Goal: Submit feedback/report problem

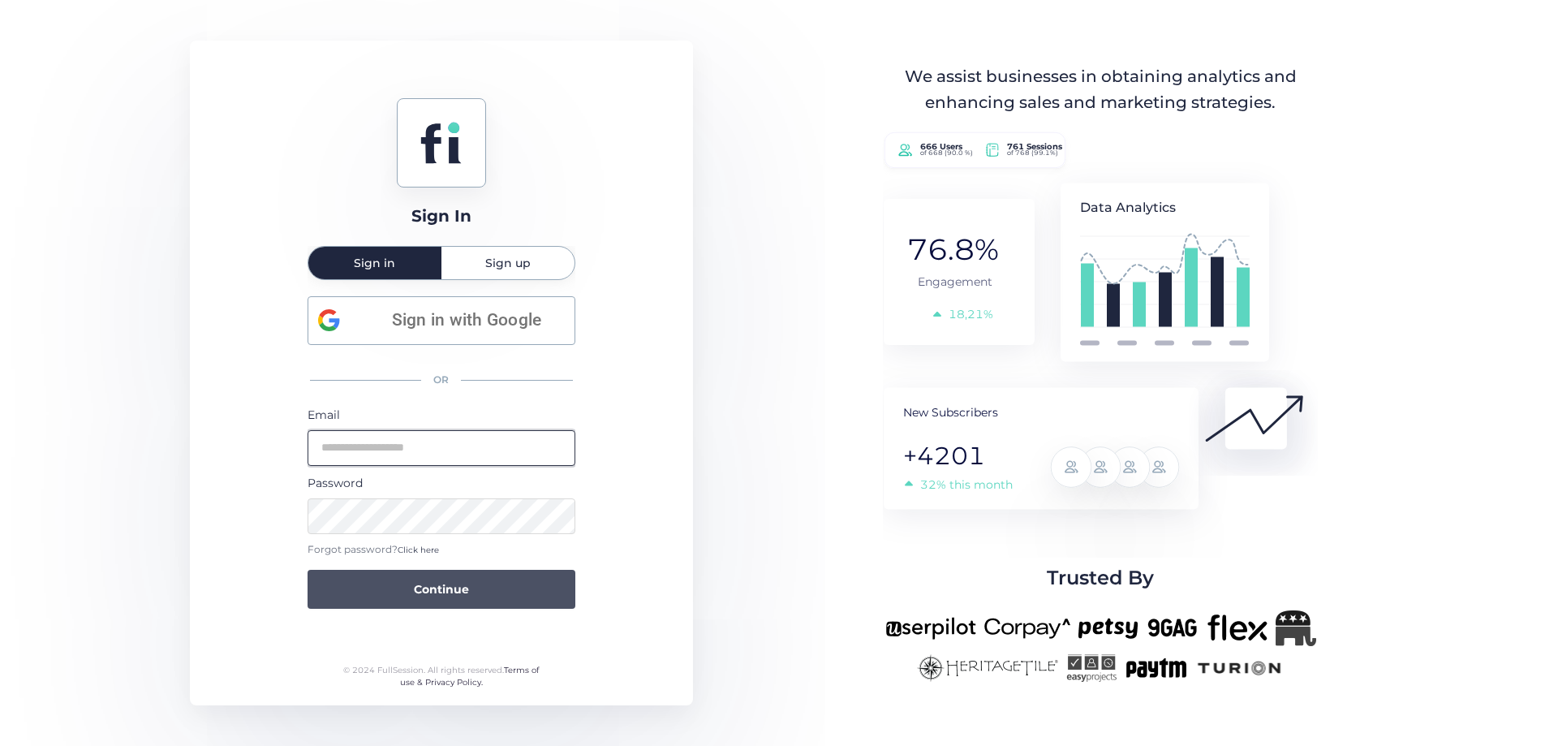
type input "**********"
click at [420, 595] on span "Continue" at bounding box center [441, 589] width 55 height 18
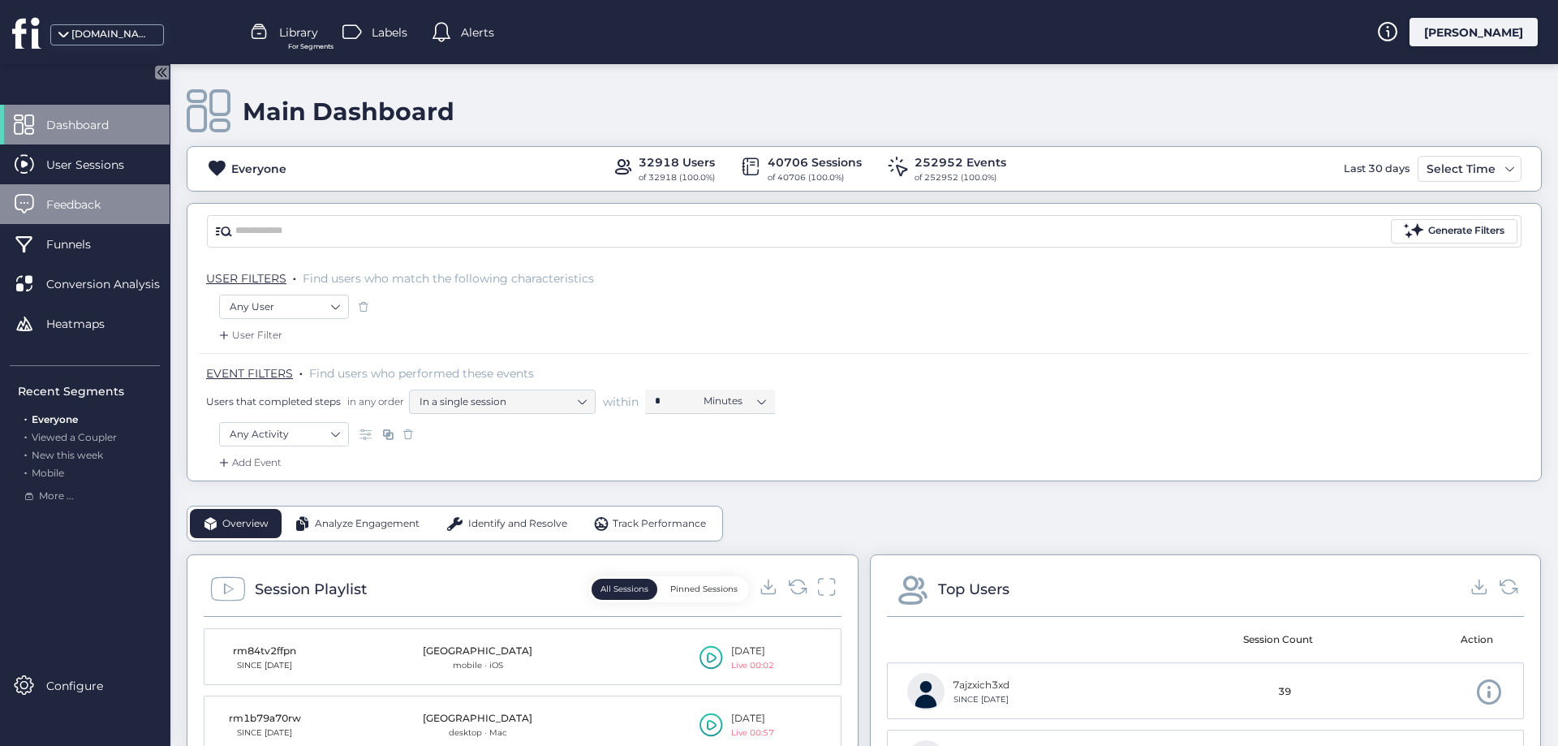
click at [80, 193] on div "Feedback" at bounding box center [85, 204] width 170 height 40
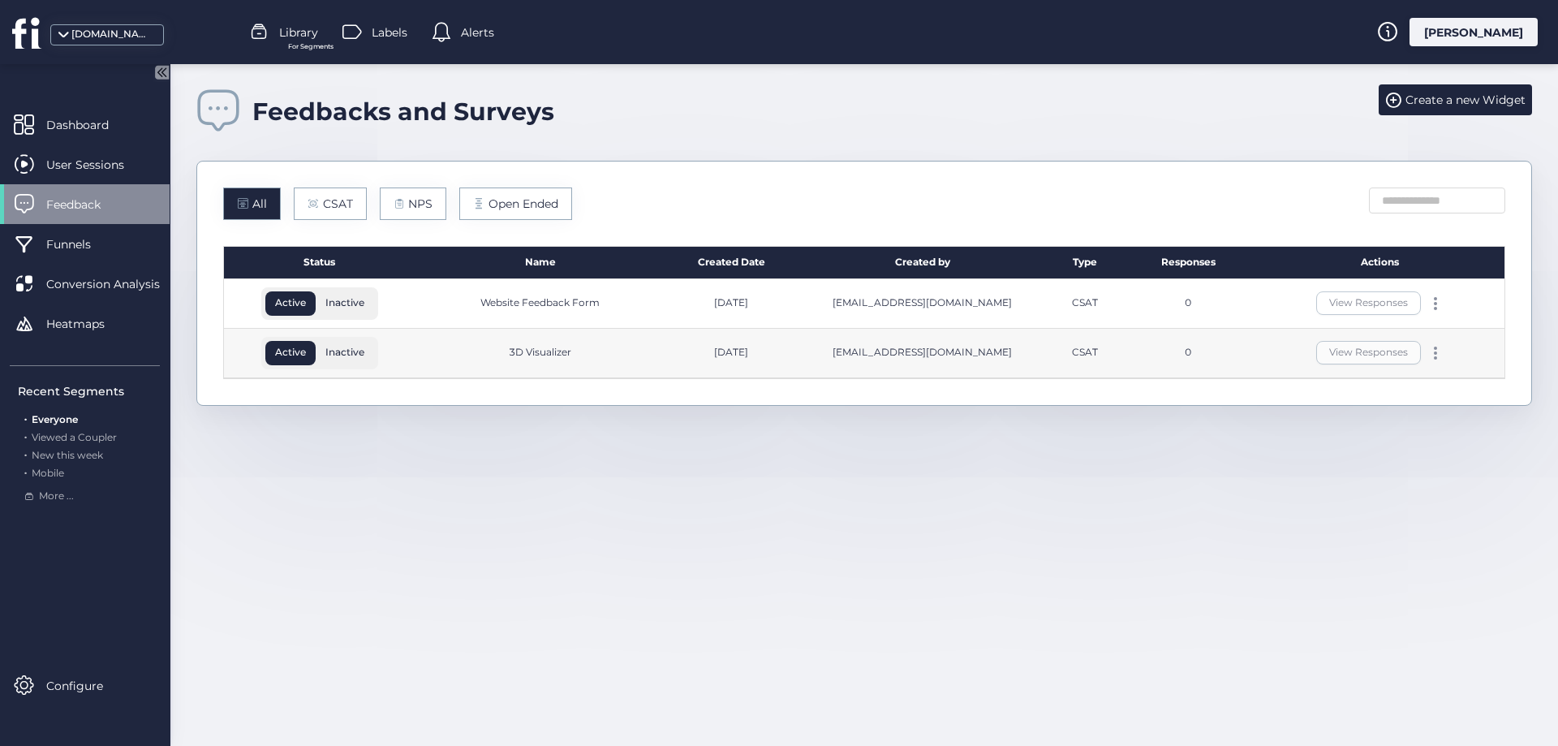
click at [1350, 299] on button "View Responses" at bounding box center [1368, 303] width 105 height 24
click at [1441, 355] on div at bounding box center [1436, 353] width 16 height 13
click at [1395, 553] on div "Feedbacks and Surveys Create a new Widget All CSAT NPS Open Ended Status Name C…" at bounding box center [864, 405] width 1388 height 682
